Goal: Check status

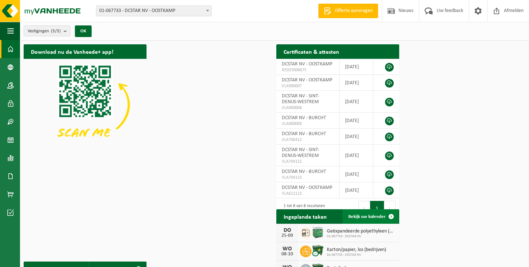
click at [386, 219] on span "Bekijk uw kalender" at bounding box center [367, 217] width 37 height 5
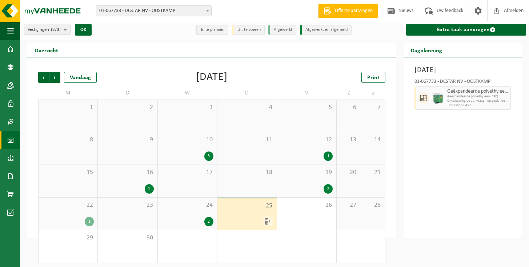
scroll to position [6, 0]
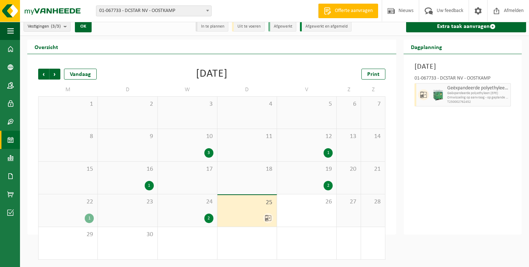
click at [218, 210] on div "25" at bounding box center [247, 211] width 59 height 32
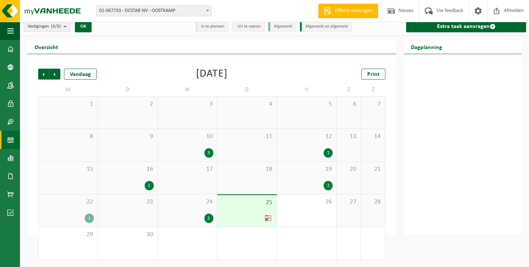
click at [218, 210] on div "25" at bounding box center [247, 211] width 59 height 32
